Goal: Information Seeking & Learning: Learn about a topic

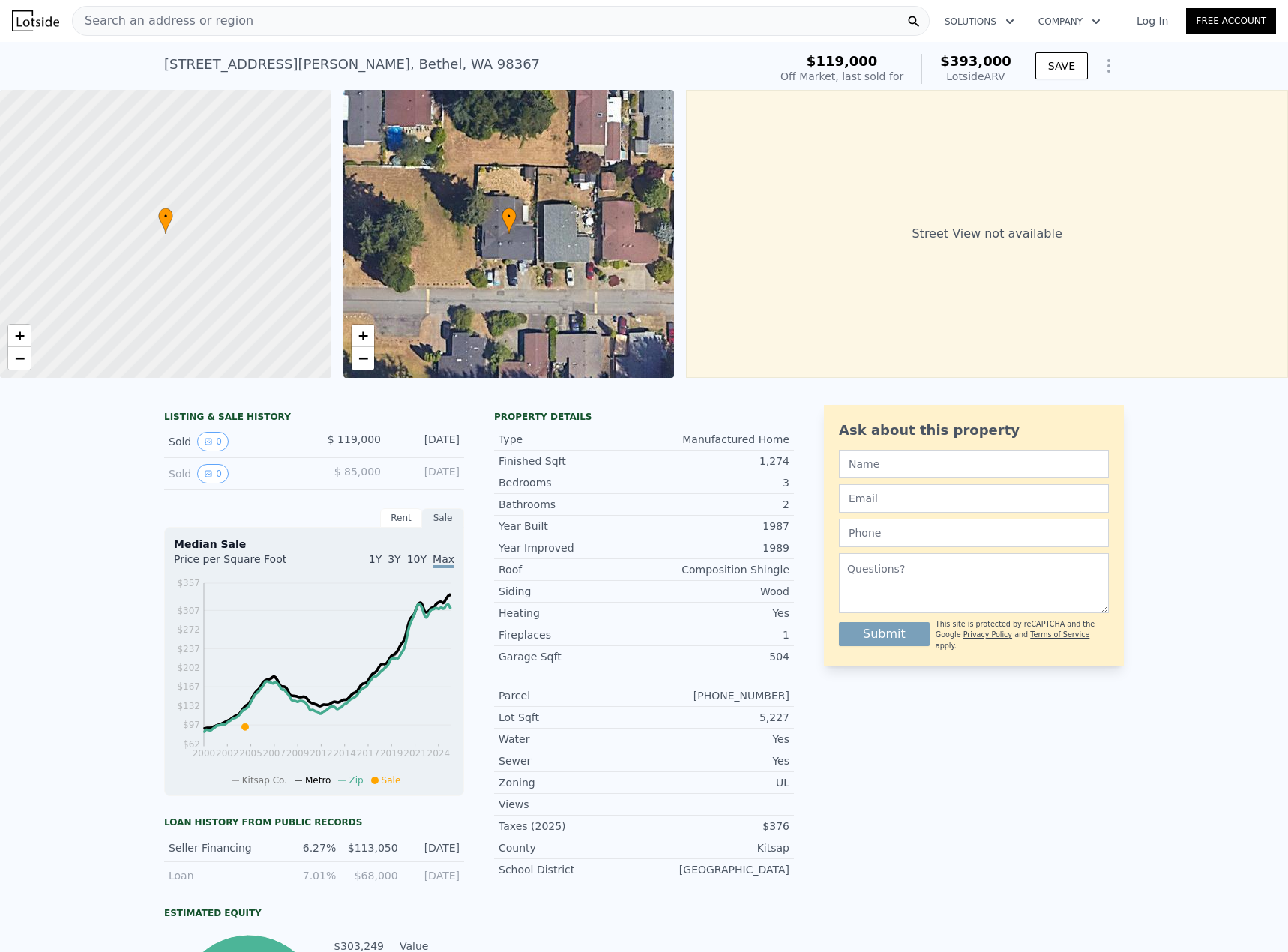
click at [291, 21] on div "Search an address or region" at bounding box center [501, 20] width 858 height 30
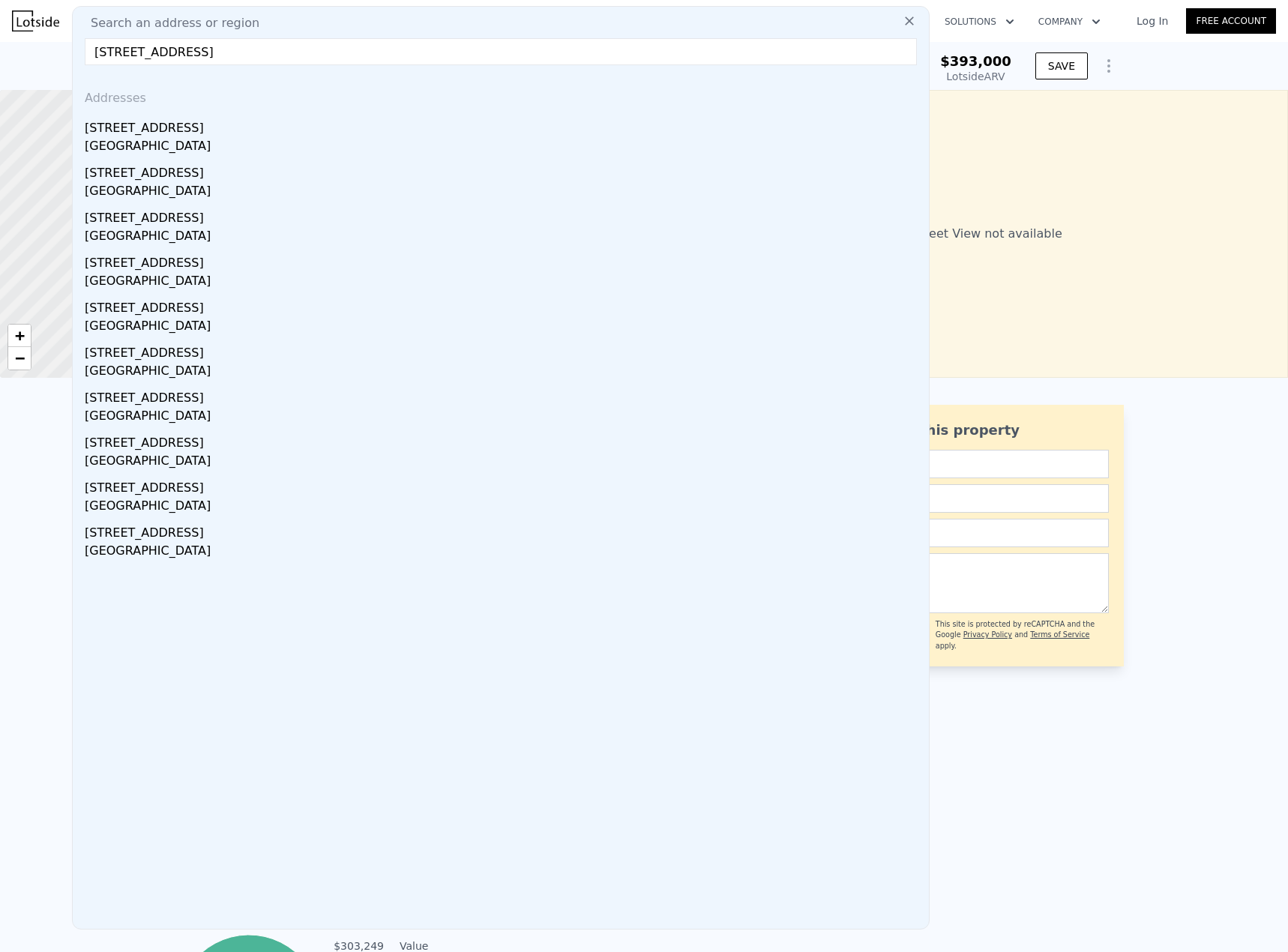
drag, startPoint x: 171, startPoint y: 53, endPoint x: 504, endPoint y: 53, distance: 333.0
click at [504, 53] on input "[STREET_ADDRESS]" at bounding box center [501, 51] width 832 height 27
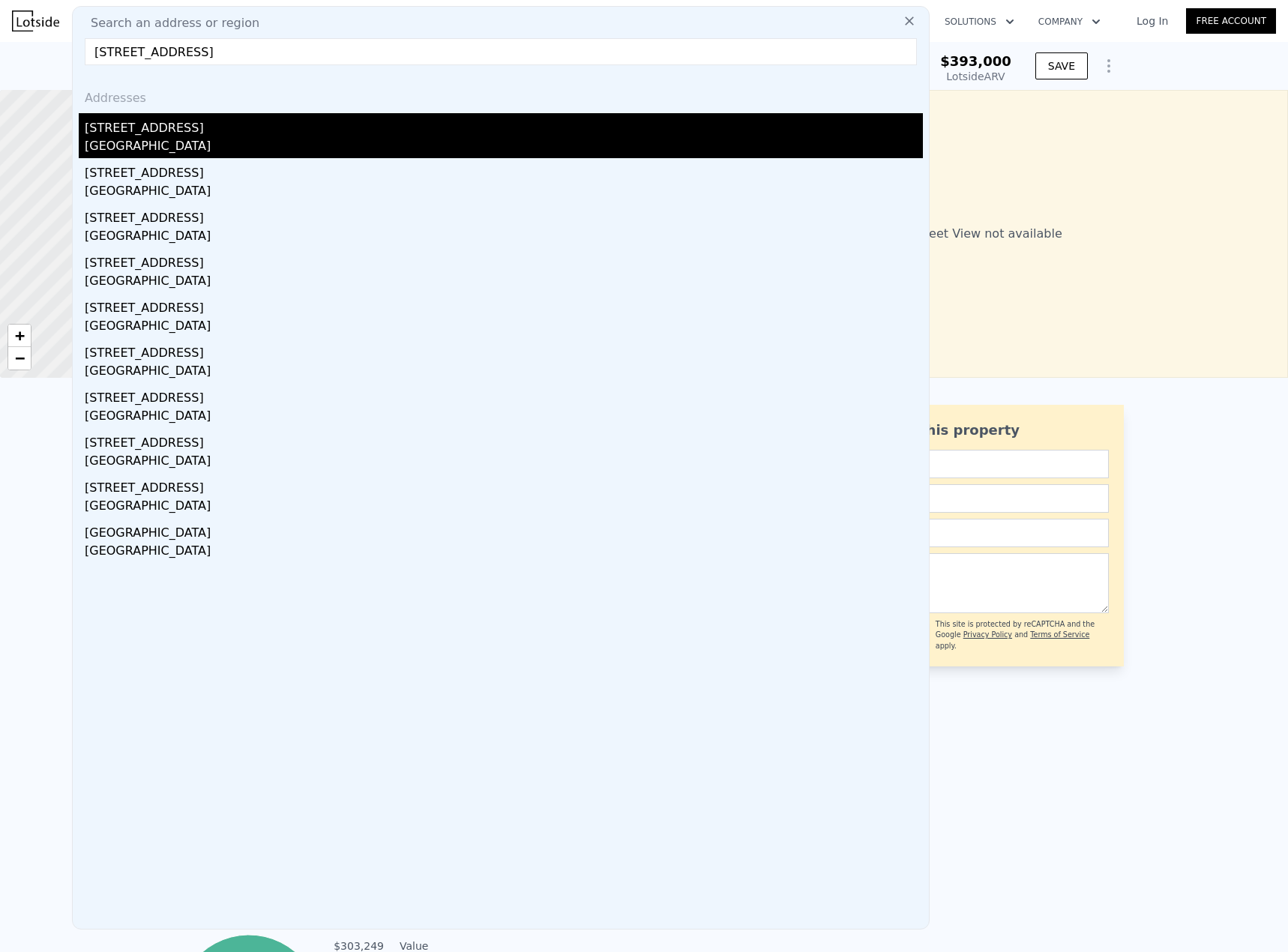
type input "[STREET_ADDRESS]"
click at [229, 143] on div "[GEOGRAPHIC_DATA]" at bounding box center [504, 148] width 838 height 21
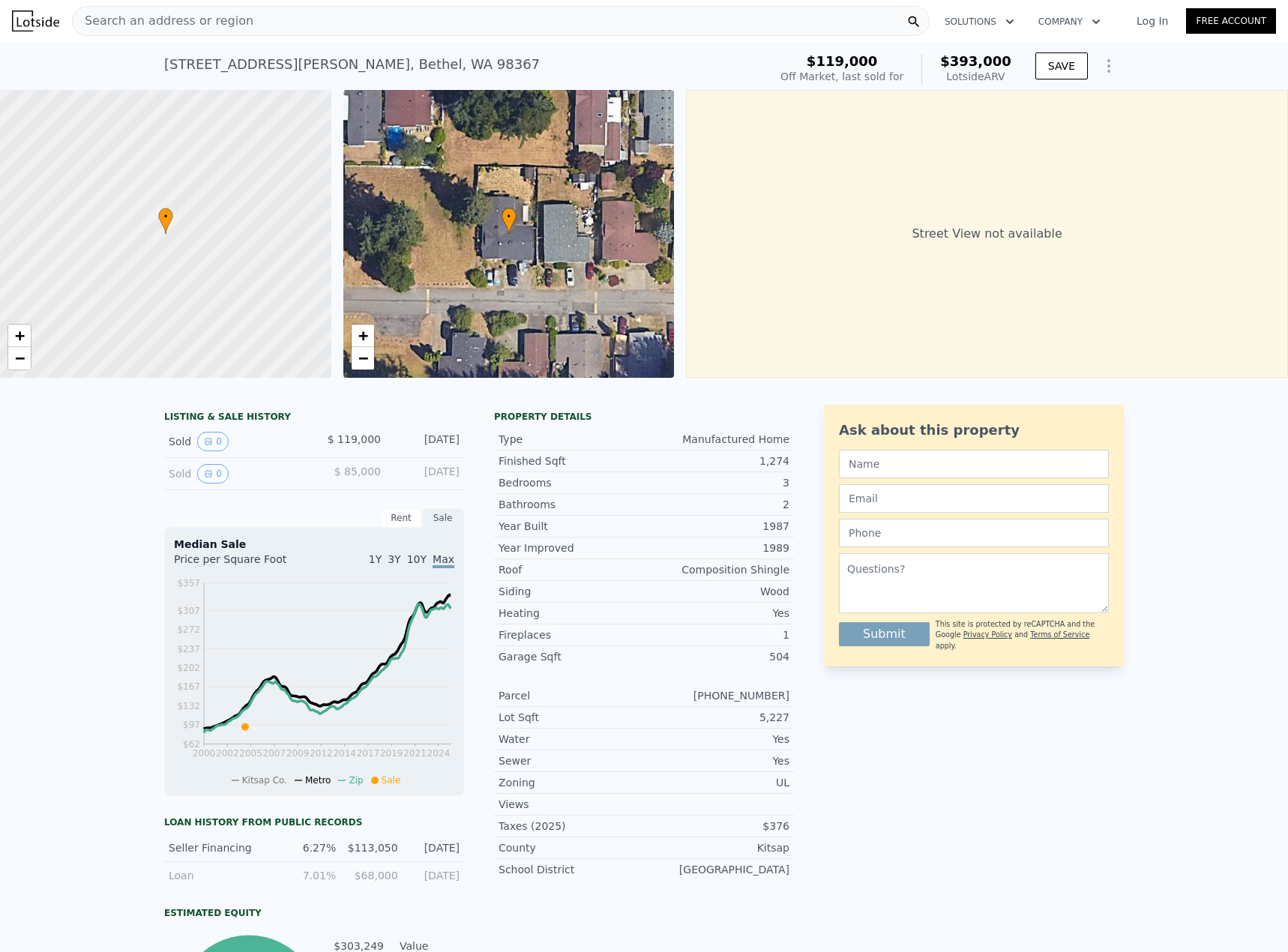
type input "4"
type input "2.5"
type input "1396"
type input "2256"
type input "9350"
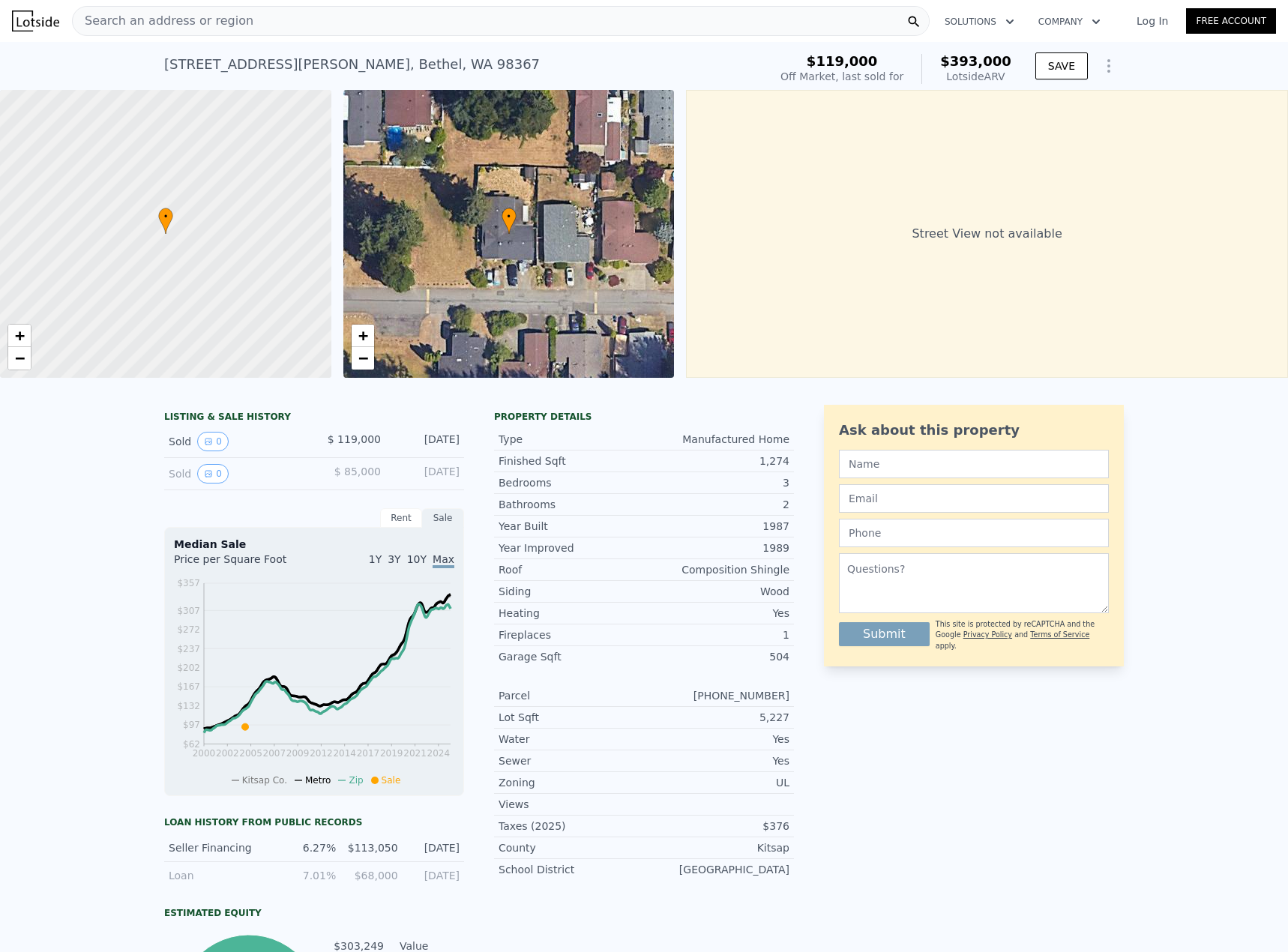
type input "14976"
type input "$ 726,000"
type input "5"
type input "$ 312,596"
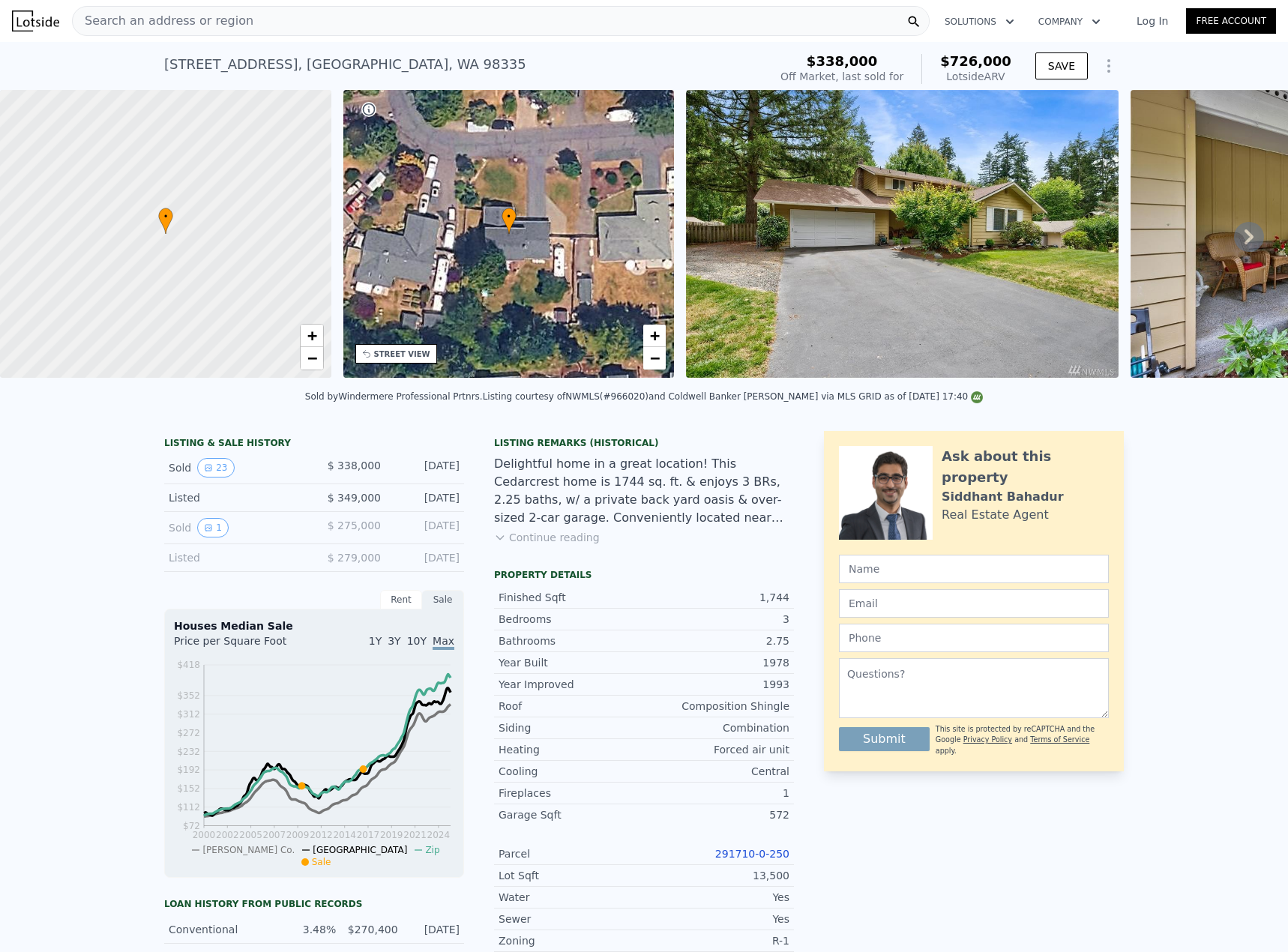
drag, startPoint x: 158, startPoint y: 69, endPoint x: 231, endPoint y: 63, distance: 73.2
click at [231, 63] on div "[STREET_ADDRESS]" at bounding box center [345, 64] width 362 height 21
click at [254, 60] on div "[STREET_ADDRESS]" at bounding box center [345, 64] width 362 height 21
drag, startPoint x: 260, startPoint y: 62, endPoint x: 136, endPoint y: 69, distance: 124.2
click at [136, 69] on div "[STREET_ADDRESS] Sold [DATE] for $338k (~ARV $726k ) $338,000 Off Market, last …" at bounding box center [644, 66] width 1288 height 48
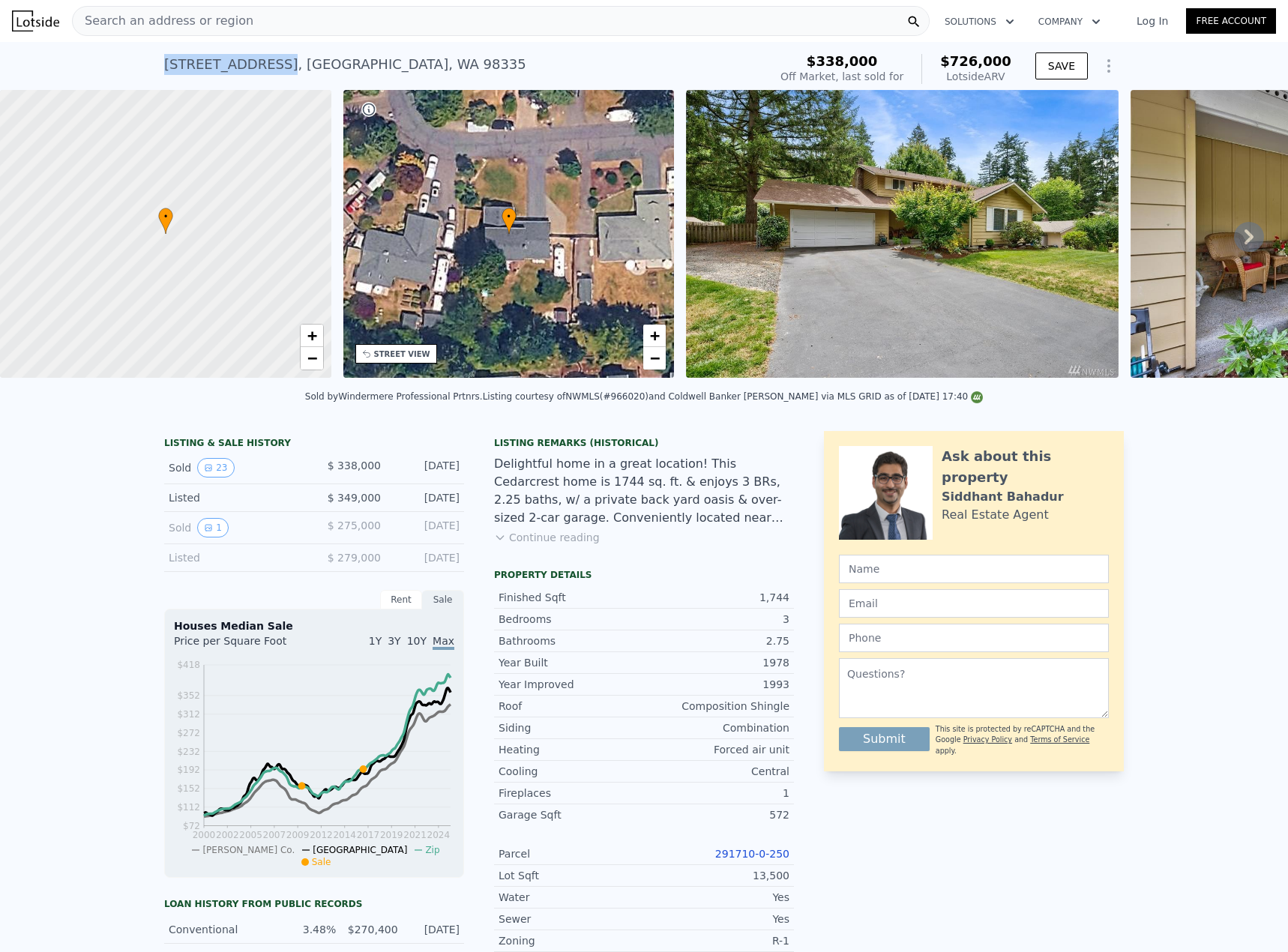
copy div "[STREET_ADDRESS]"
click at [145, 7] on div "Search an address or region" at bounding box center [163, 20] width 181 height 28
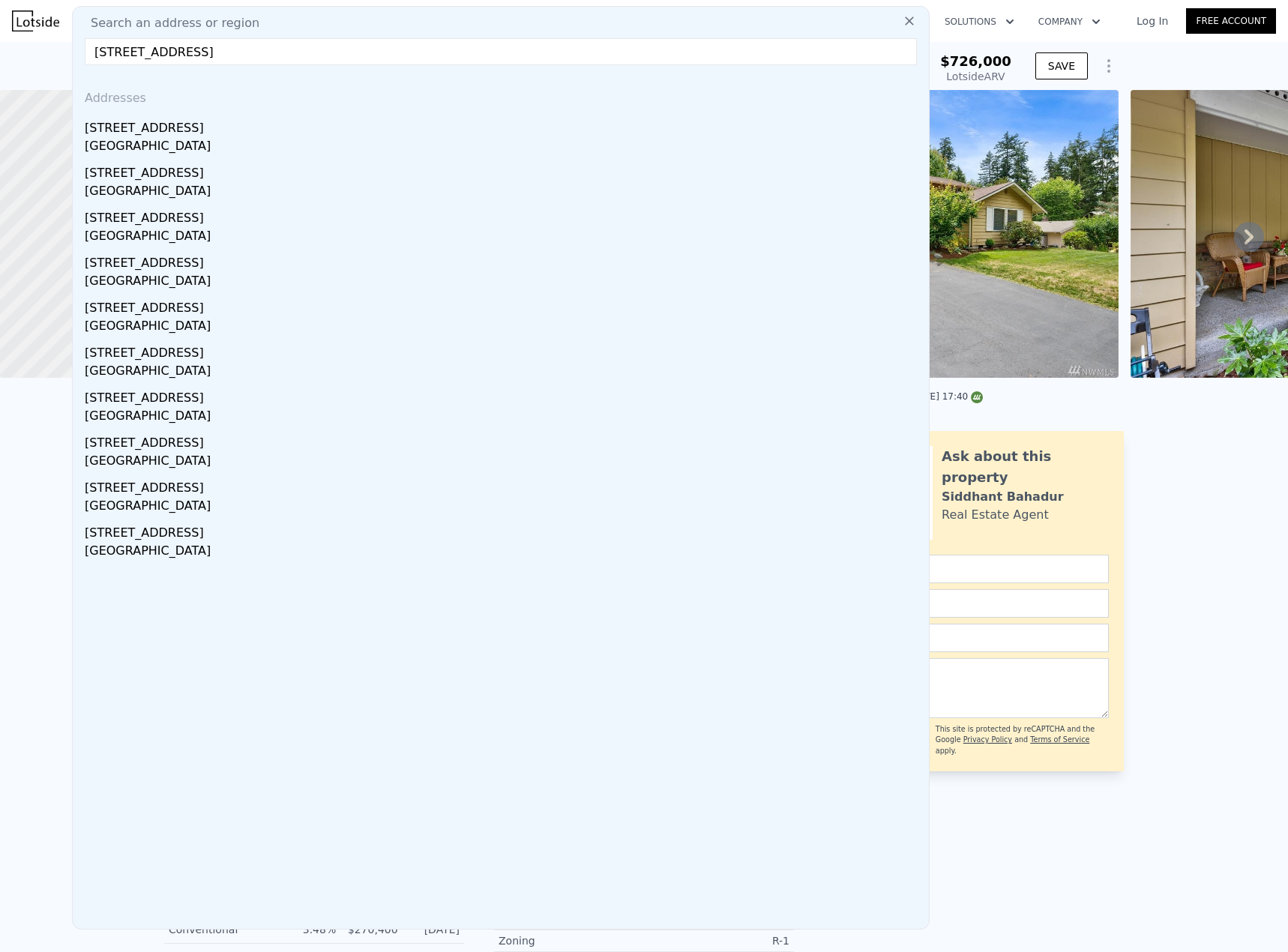
type input "[STREET_ADDRESS]"
click at [902, 22] on icon at bounding box center [909, 21] width 15 height 15
